Goal: Find specific page/section: Find specific page/section

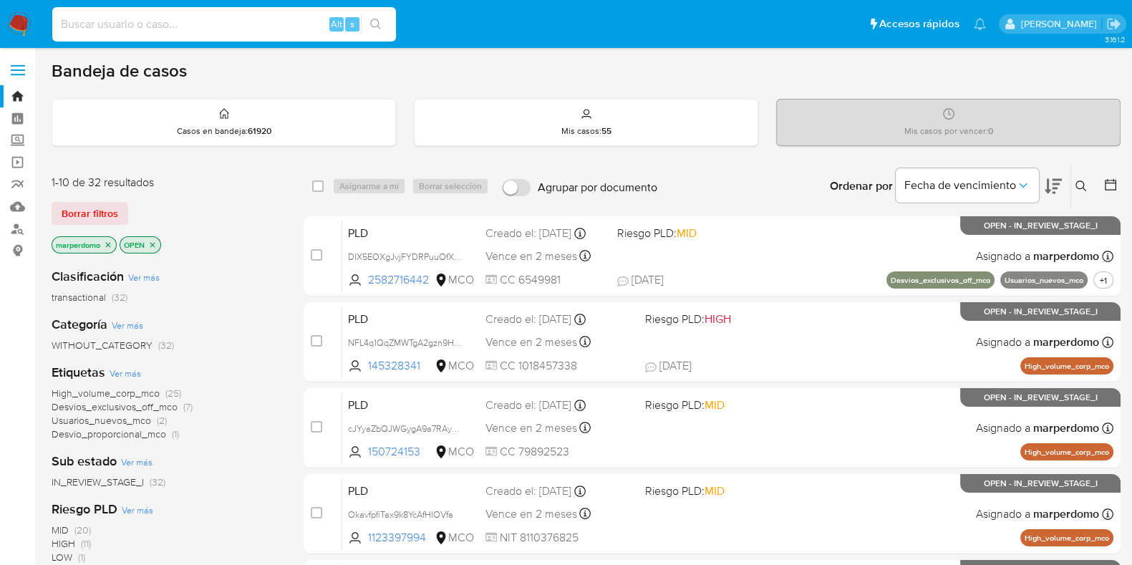
click at [291, 21] on input at bounding box center [224, 24] width 344 height 19
paste input "YOf5nG2xblSOgDH0x0F3GNM2"
type input "YOf5nG2xblSOgDH0x0F3GNM2"
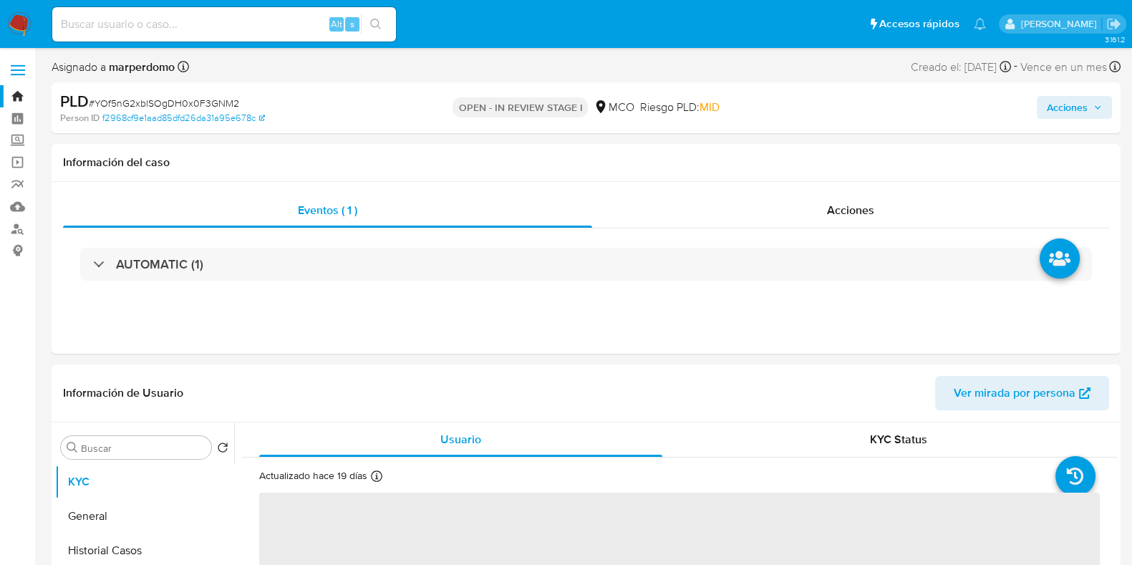
select select "10"
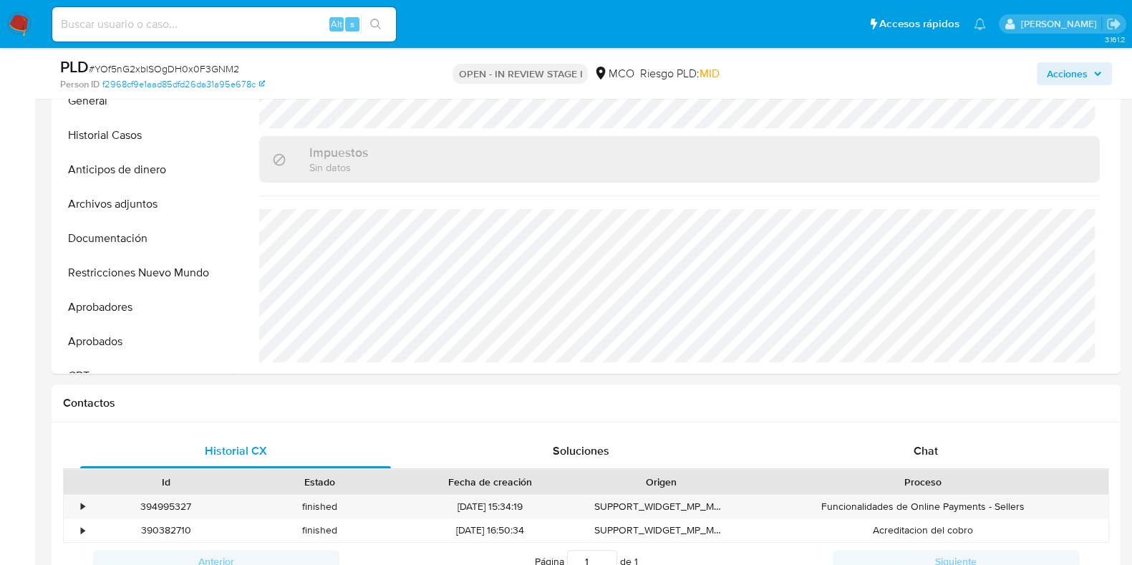
scroll to position [200, 0]
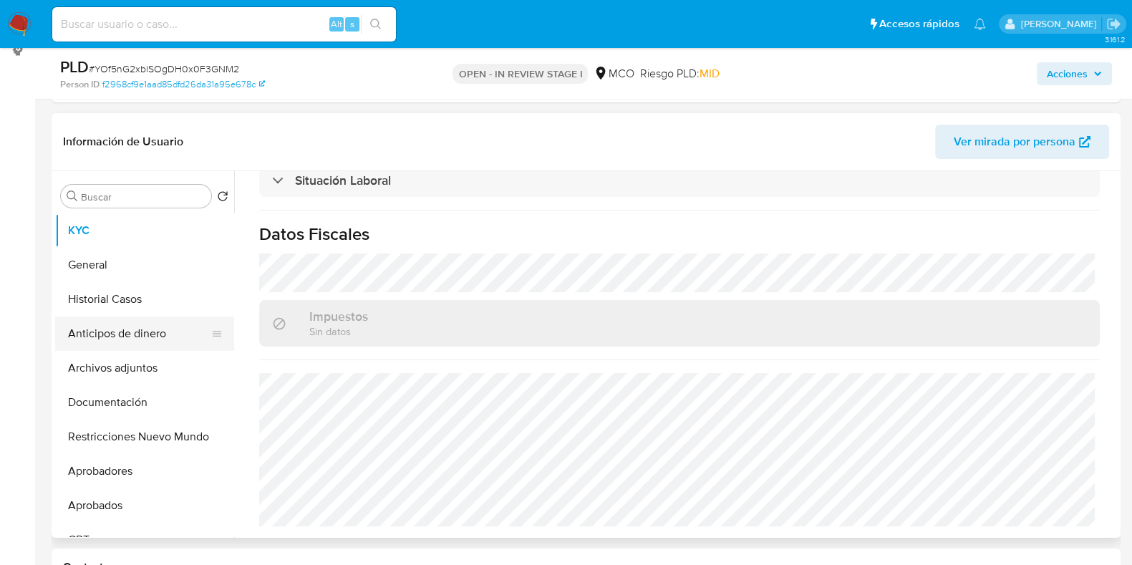
click at [120, 339] on button "Anticipos de dinero" at bounding box center [139, 333] width 168 height 34
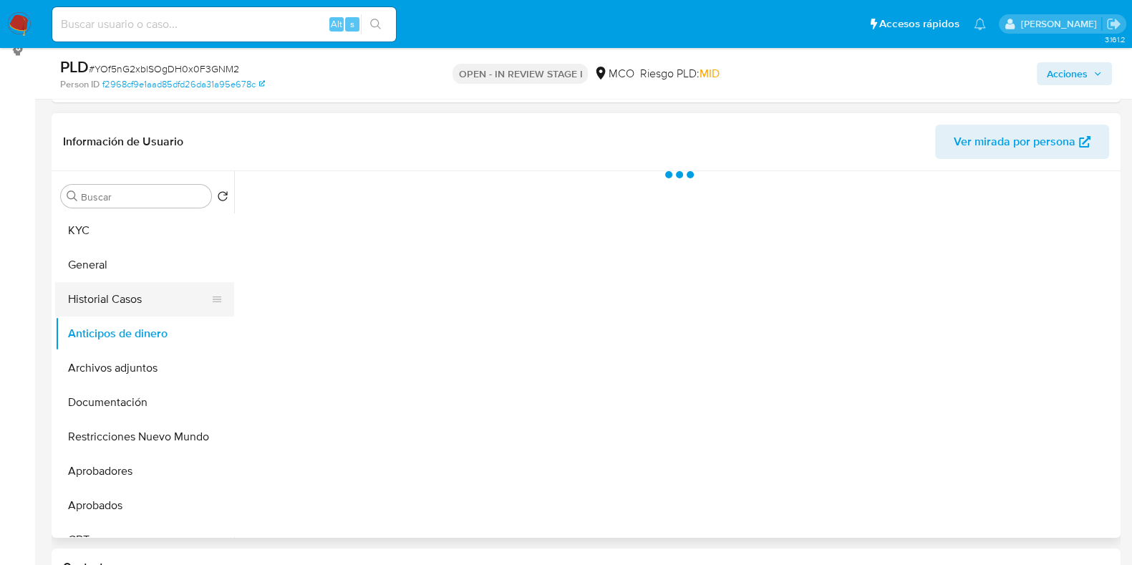
click at [132, 296] on button "Historial Casos" at bounding box center [139, 299] width 168 height 34
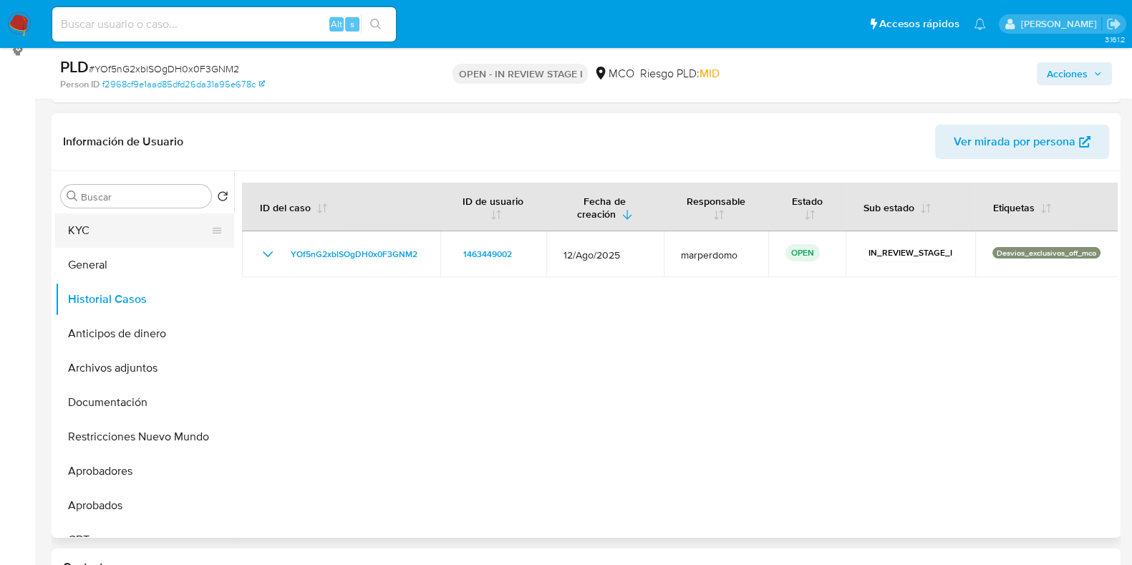
click at [110, 235] on button "KYC" at bounding box center [139, 230] width 168 height 34
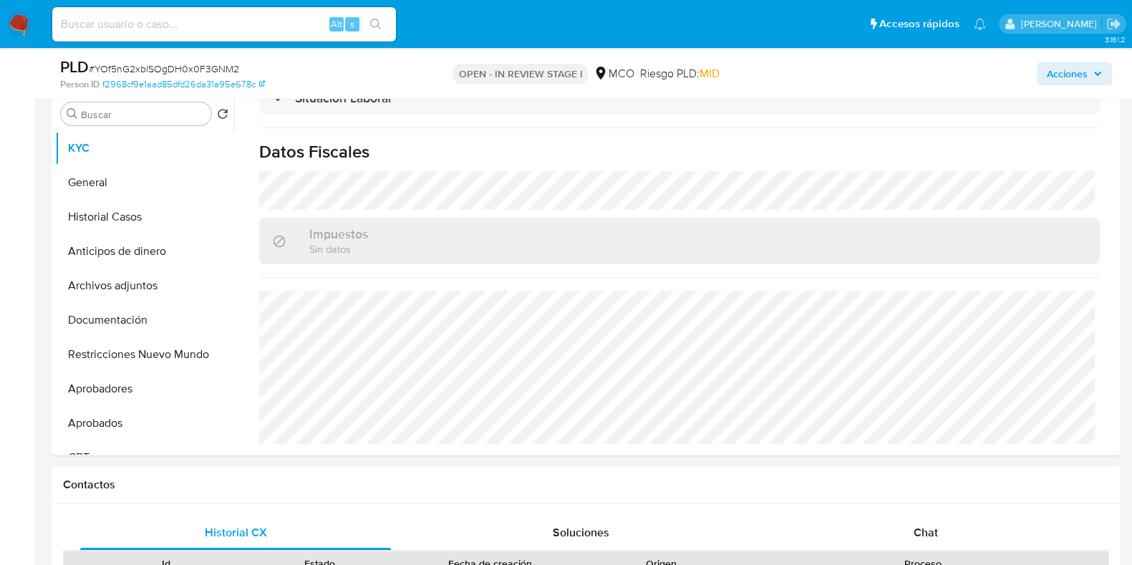
scroll to position [289, 0]
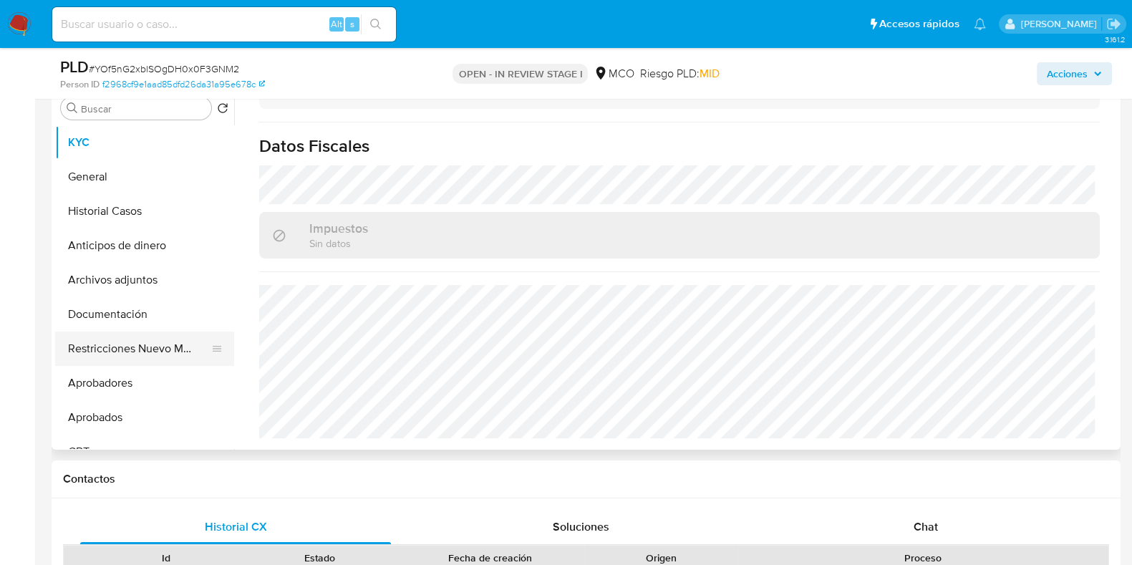
click at [117, 357] on button "Restricciones Nuevo Mundo" at bounding box center [139, 348] width 168 height 34
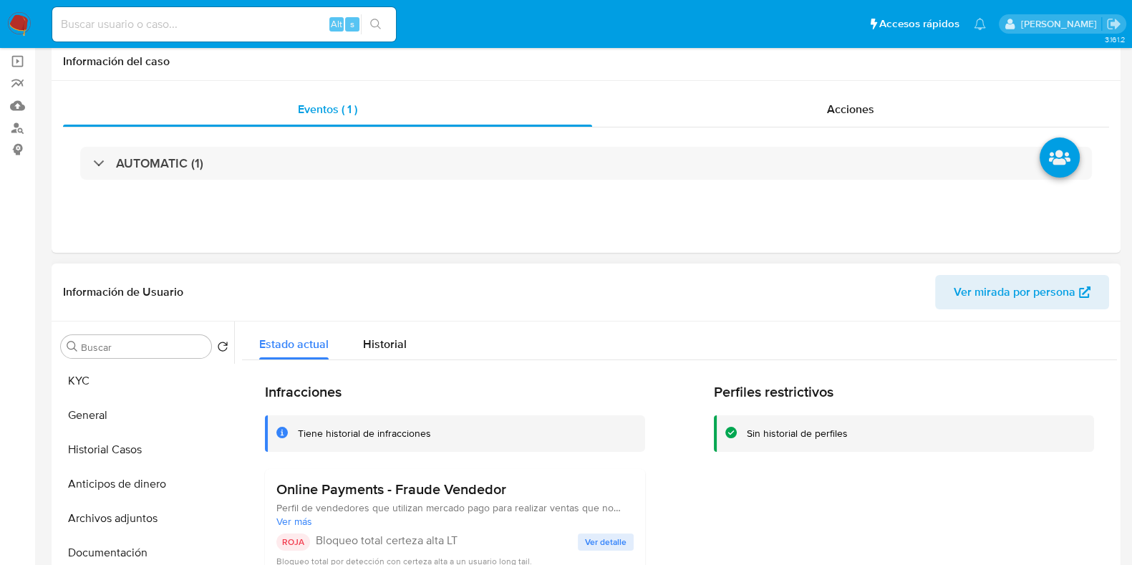
scroll to position [178, 0]
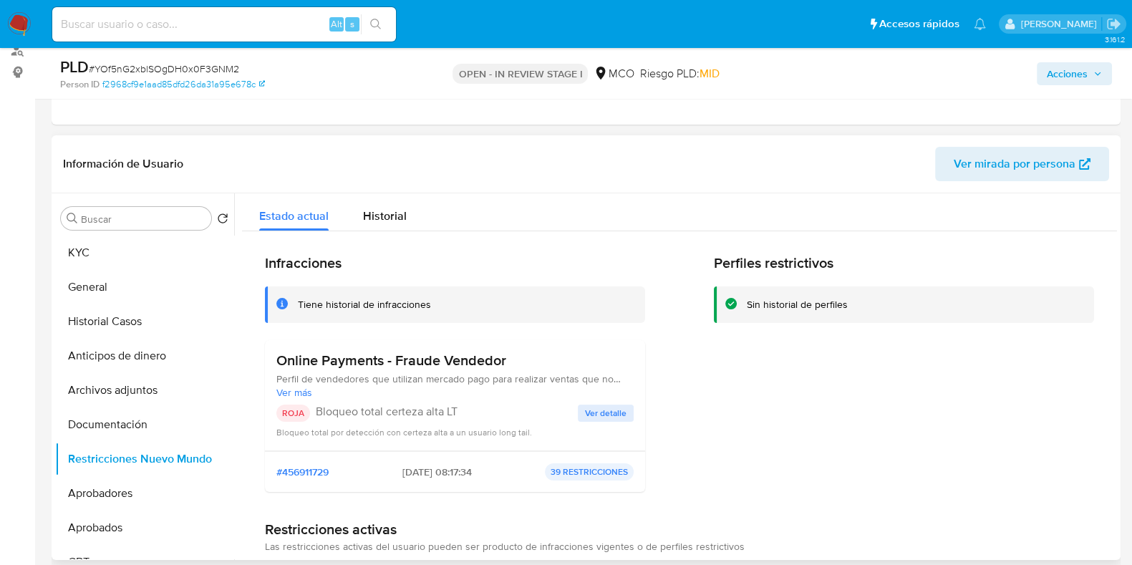
drag, startPoint x: 361, startPoint y: 406, endPoint x: 437, endPoint y: 402, distance: 76.0
click at [437, 402] on div "Online Payments - Fraude Vendedor Perfil de vendedores que utilizan mercado pag…" at bounding box center [454, 395] width 357 height 87
drag, startPoint x: 274, startPoint y: 356, endPoint x: 515, endPoint y: 356, distance: 240.6
click at [515, 356] on div "Online Payments - Fraude Vendedor Perfil de vendedores que utilizan mercado pag…" at bounding box center [455, 395] width 380 height 111
click at [91, 248] on button "KYC" at bounding box center [139, 253] width 168 height 34
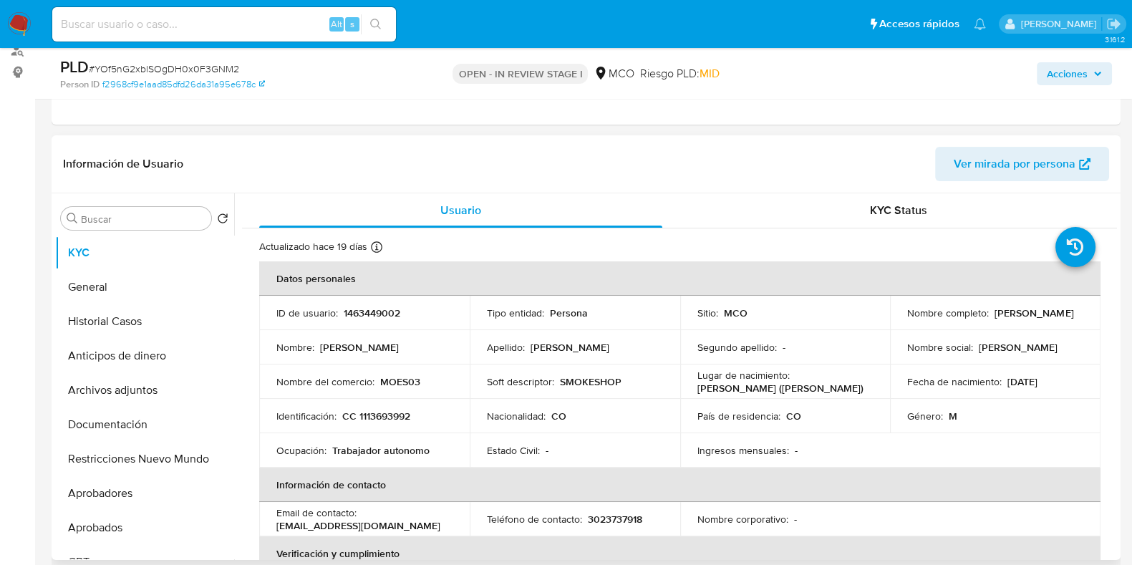
click at [590, 377] on p "SMOKESHOP" at bounding box center [591, 381] width 62 height 13
copy p "SMOKESHOP"
click at [387, 384] on p "MOES03" at bounding box center [400, 381] width 40 height 13
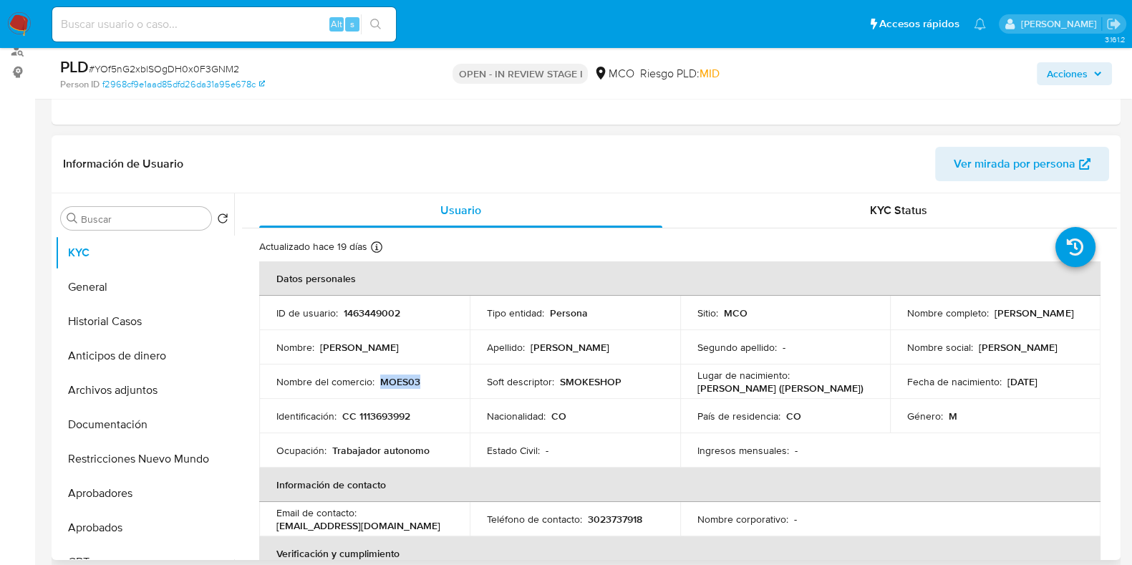
copy p "MOES03"
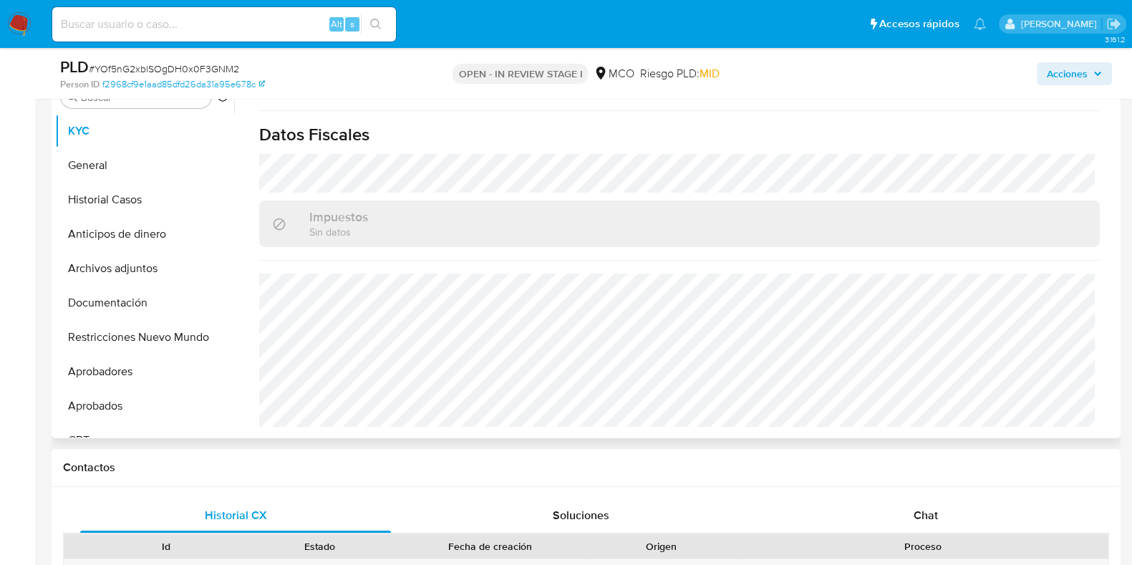
scroll to position [302, 0]
click at [180, 27] on input at bounding box center [224, 24] width 344 height 19
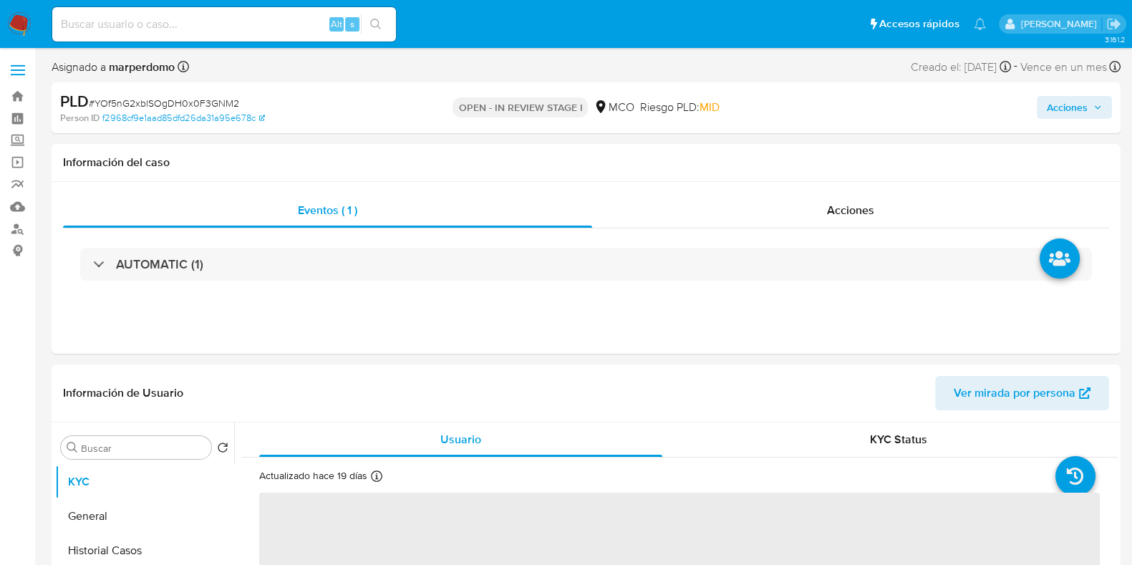
select select "10"
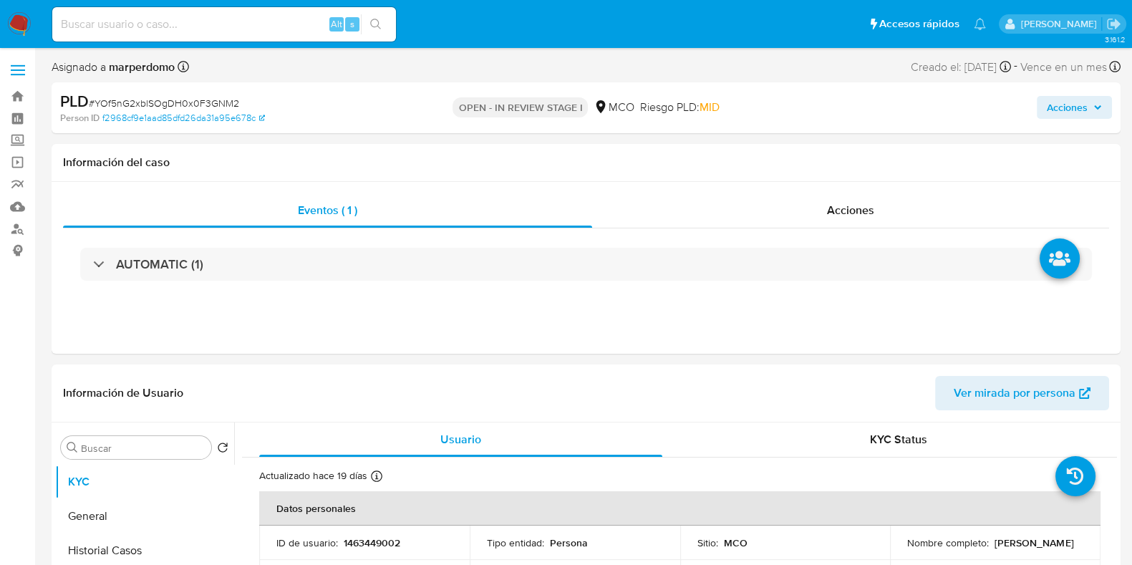
click at [247, 26] on input at bounding box center [224, 24] width 344 height 19
paste input "2534262561"
type input "2534262561"
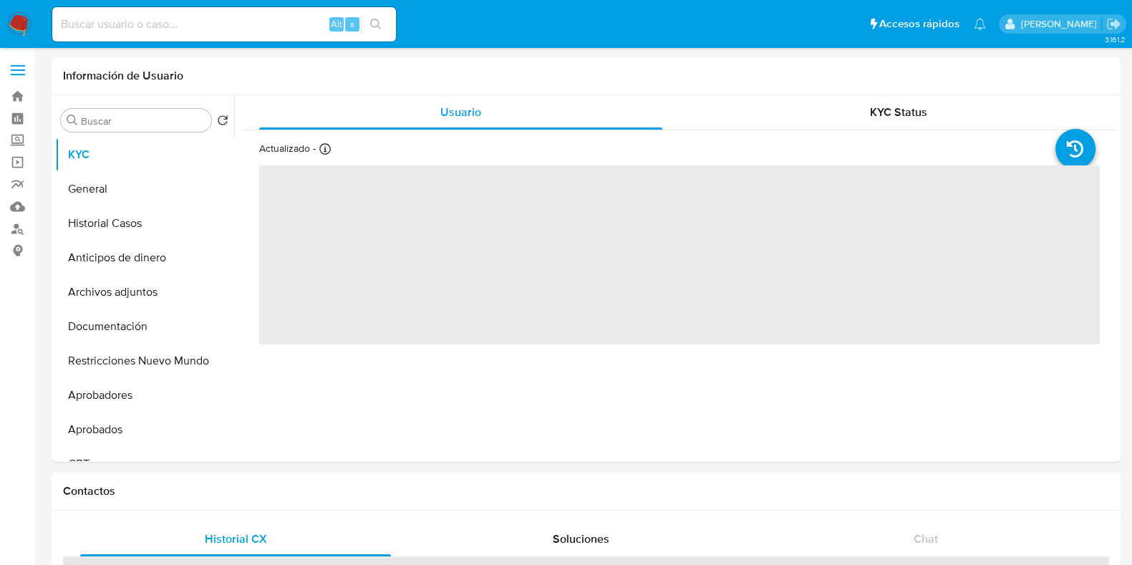
select select "10"
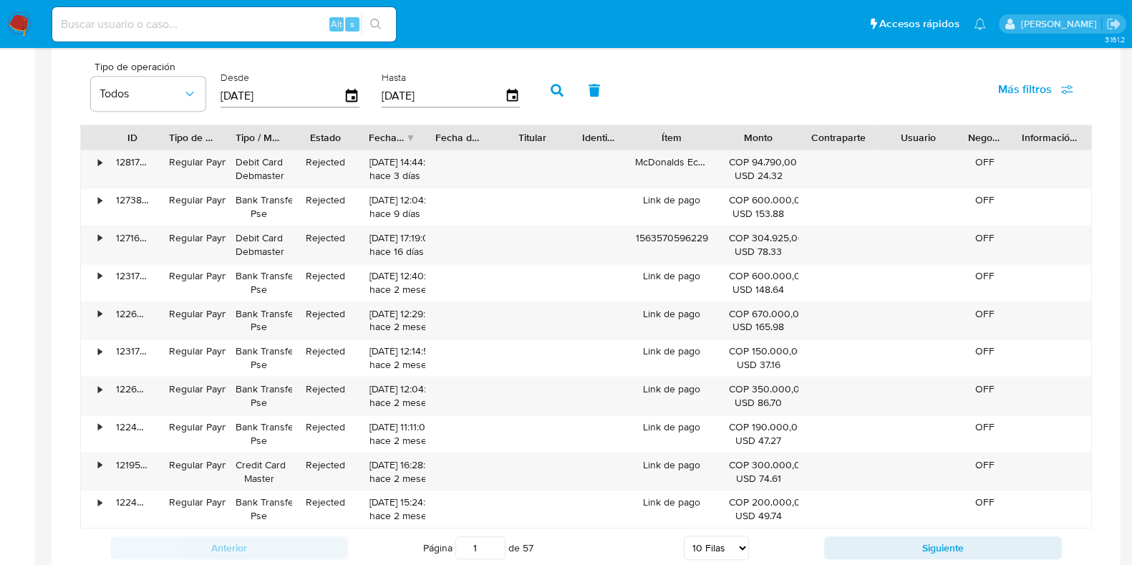
scroll to position [984, 0]
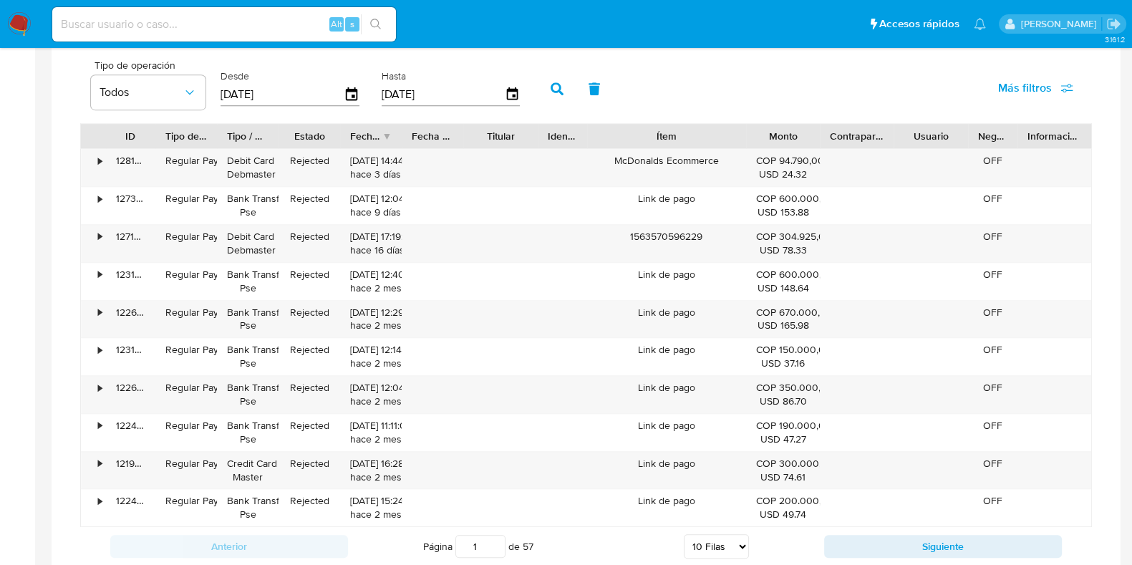
drag, startPoint x: 722, startPoint y: 141, endPoint x: 779, endPoint y: 132, distance: 58.0
click at [779, 132] on div "ID Tipo de operación Tipo / Método Estado Fecha de creación Fecha de aprobación…" at bounding box center [586, 136] width 1010 height 24
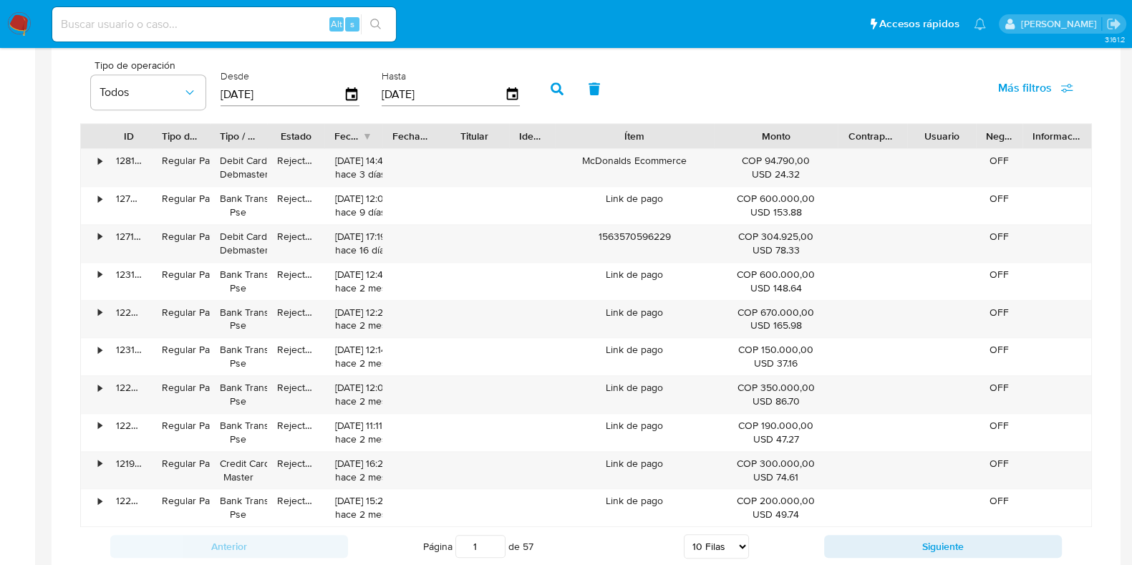
drag, startPoint x: 823, startPoint y: 126, endPoint x: 873, endPoint y: 127, distance: 49.4
click at [873, 127] on div "ID Tipo de operación Tipo / Método Estado Fecha de creación Fecha de aprobación…" at bounding box center [586, 136] width 1010 height 24
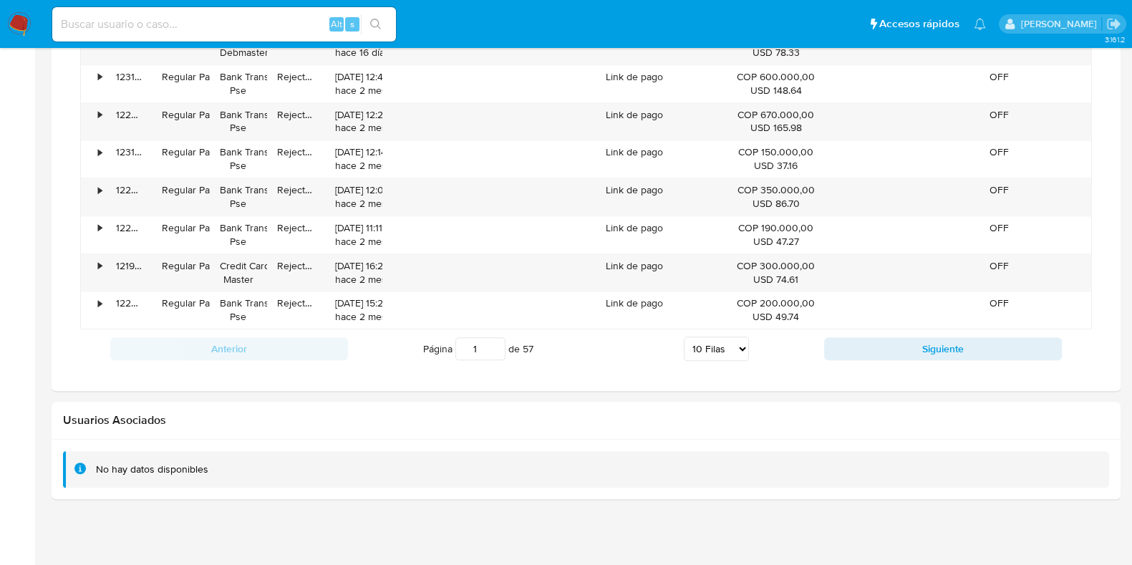
scroll to position [1183, 0]
